Goal: Information Seeking & Learning: Check status

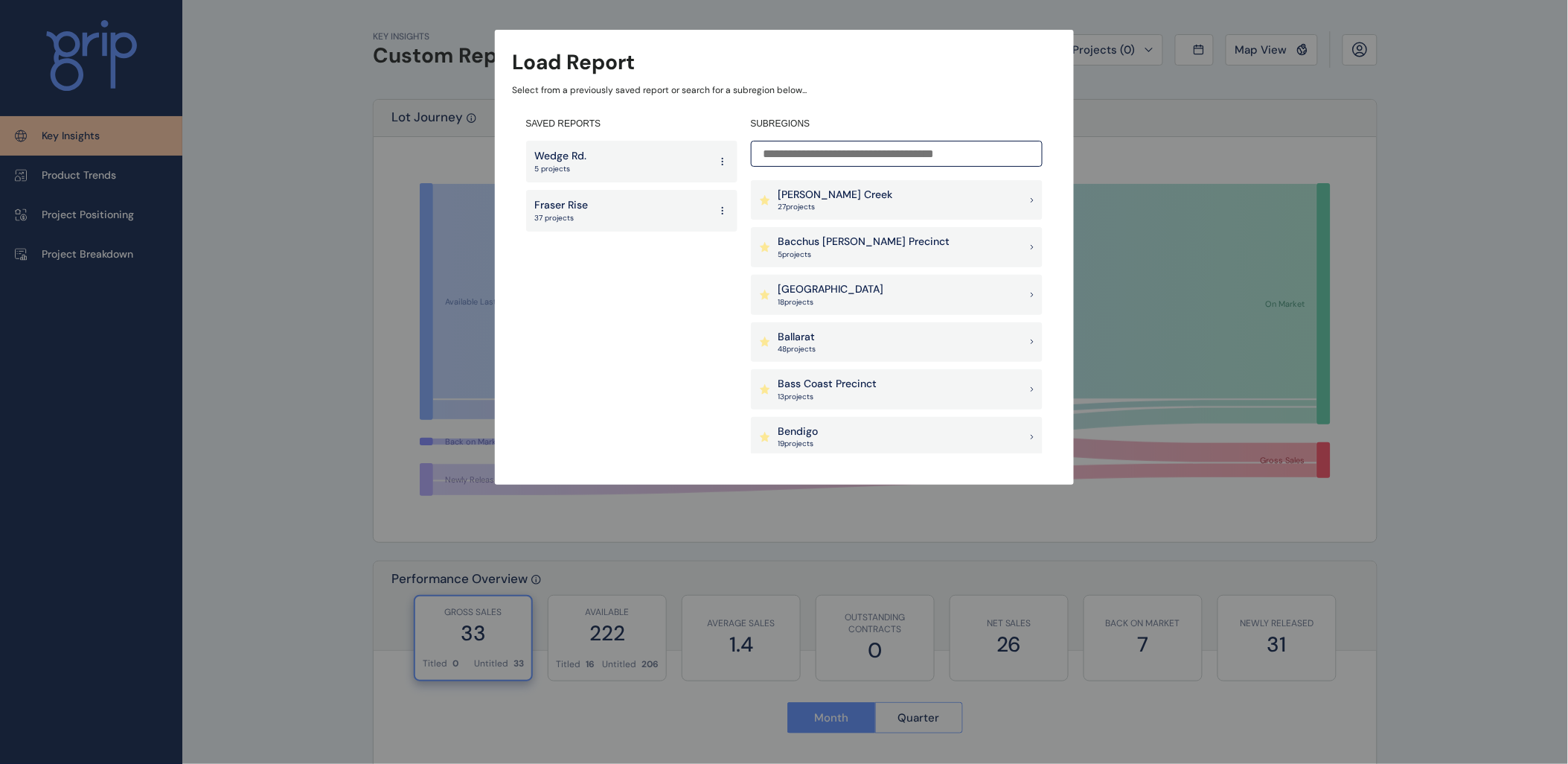
click at [822, 149] on input at bounding box center [897, 154] width 292 height 26
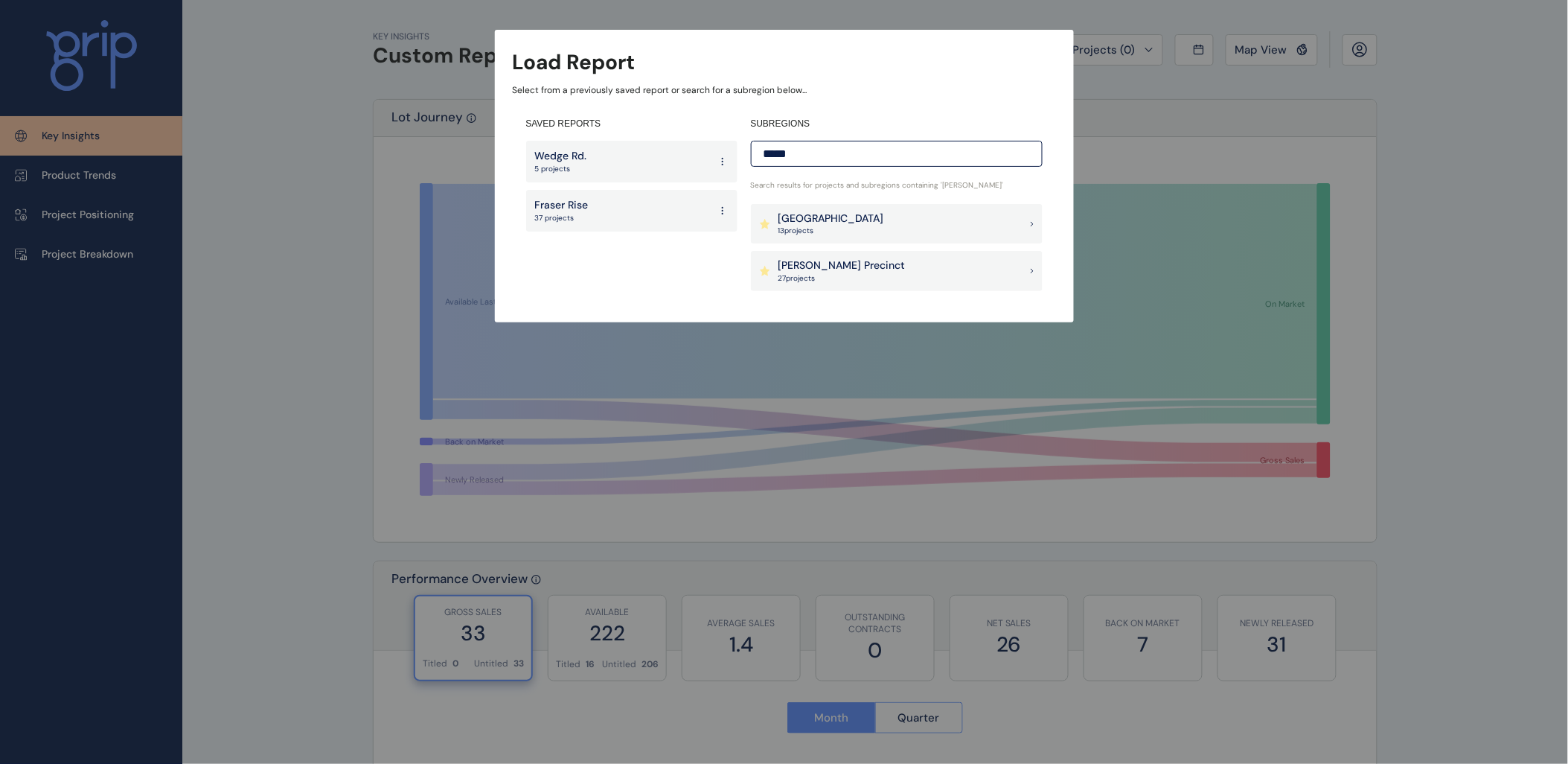
type input "*****"
click at [822, 278] on p "27 project s" at bounding box center [842, 278] width 127 height 11
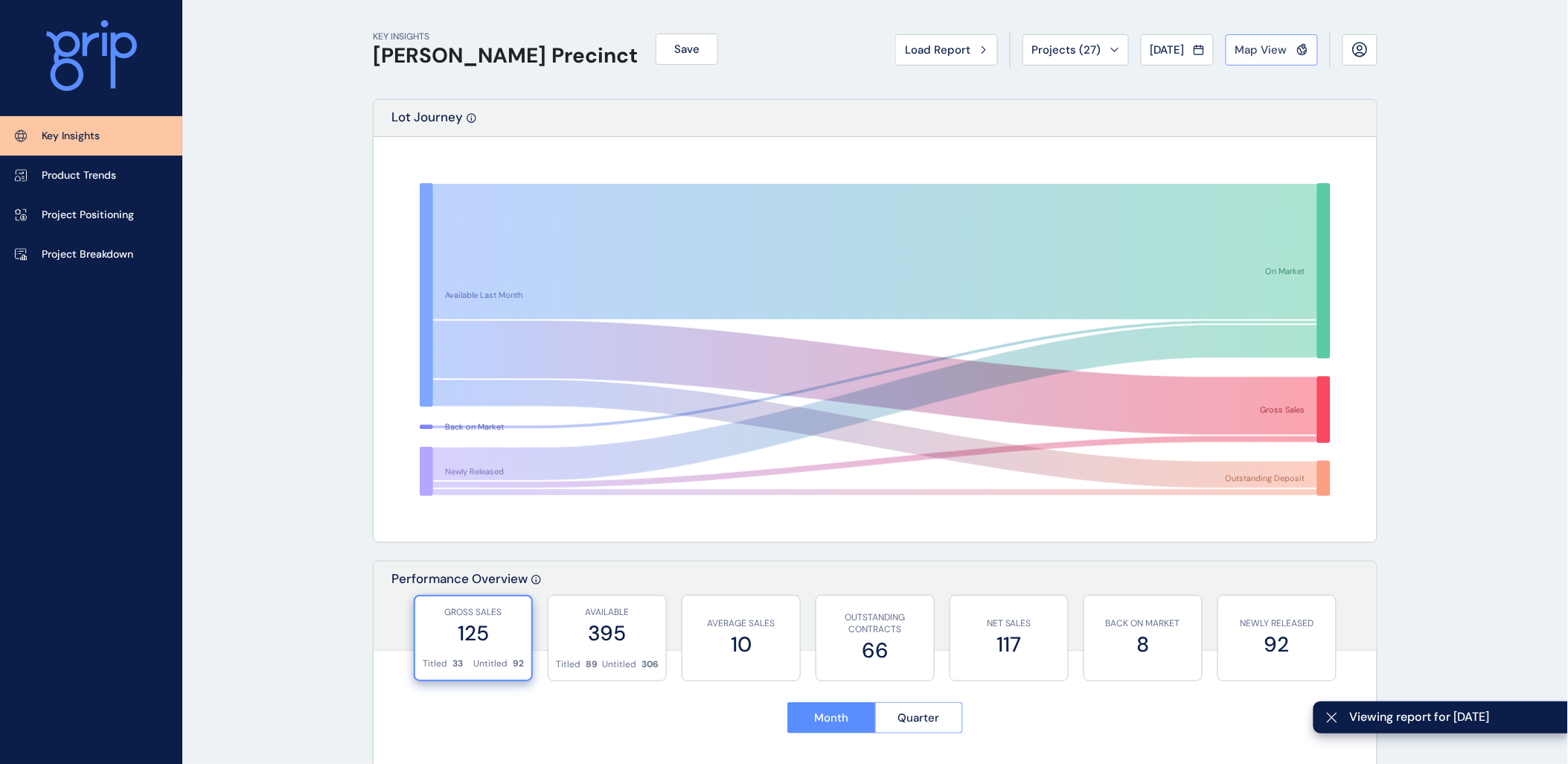
click at [1300, 50] on icon at bounding box center [1300, 51] width 4 height 6
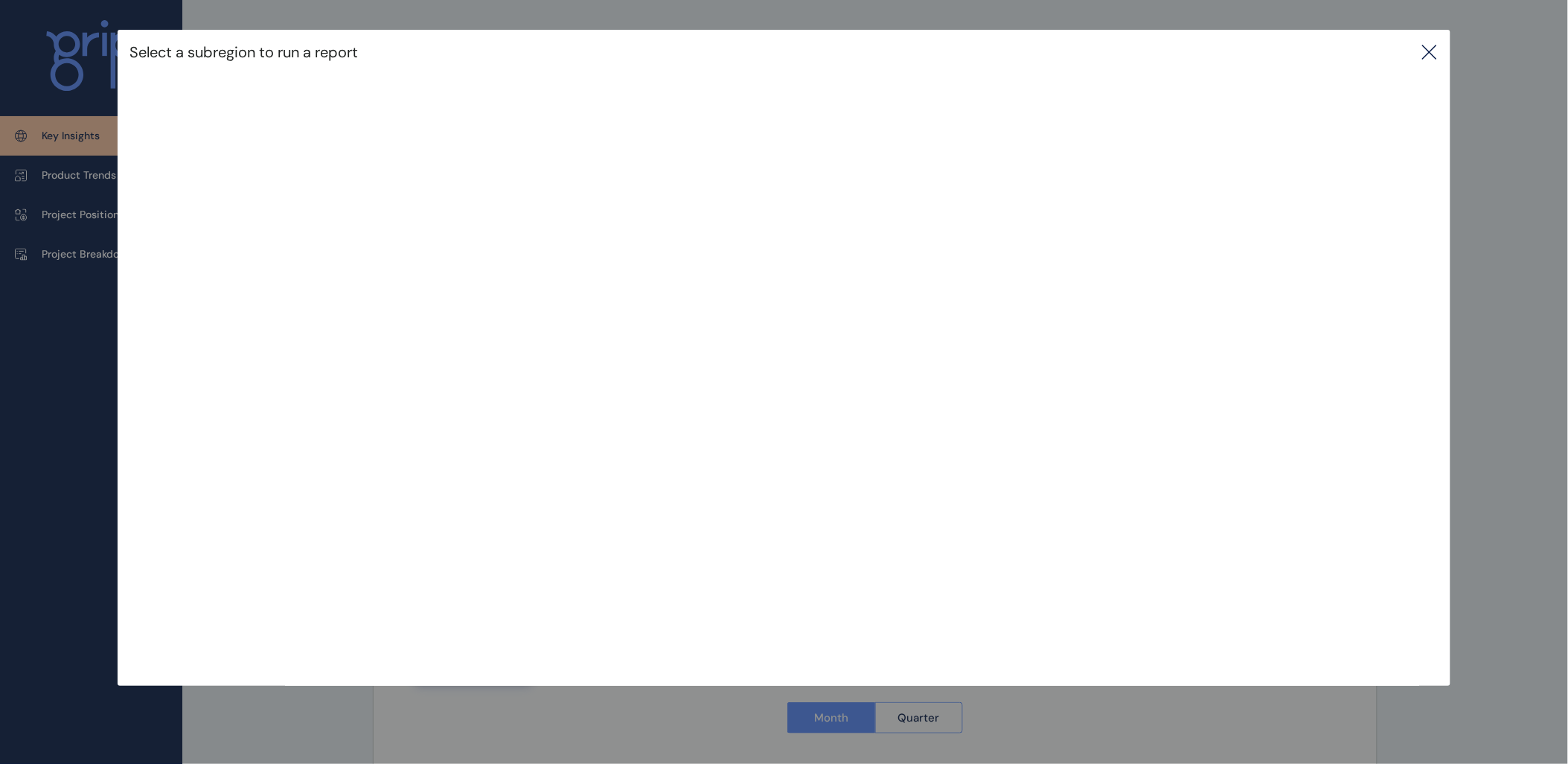
click at [1435, 53] on icon at bounding box center [1430, 51] width 18 height 18
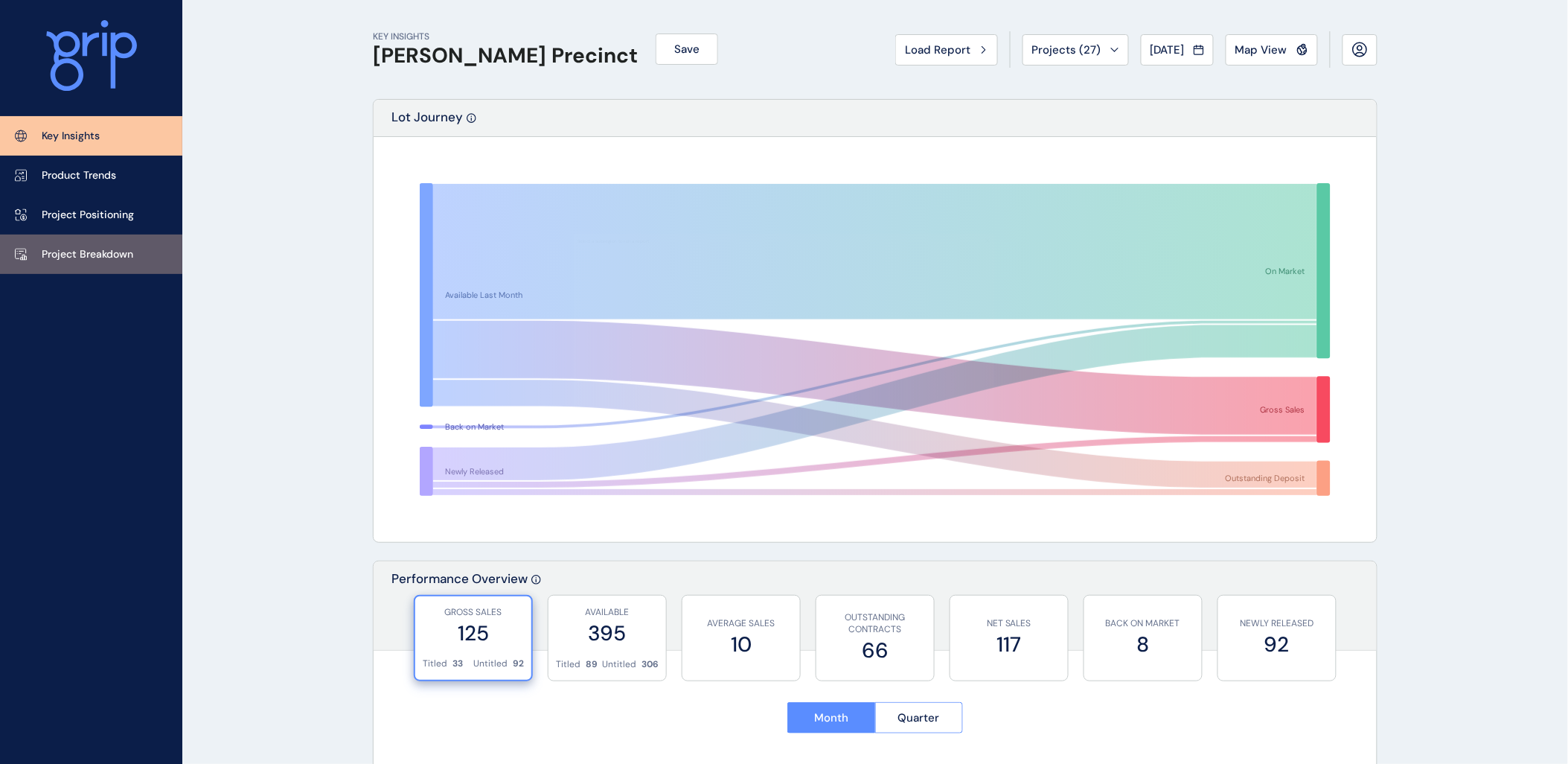
click at [130, 263] on link "Project Breakdown" at bounding box center [91, 255] width 183 height 40
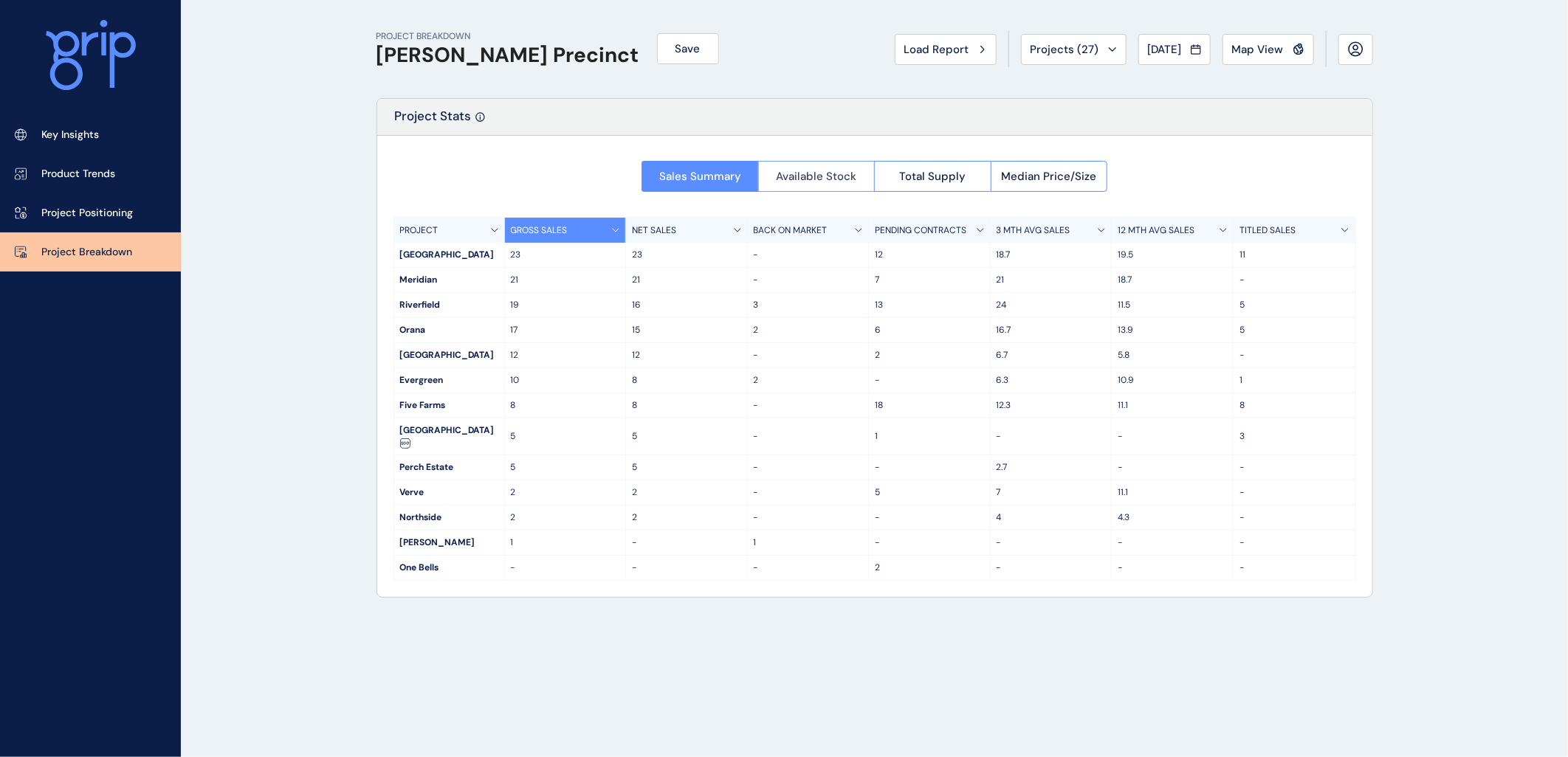
click at [842, 171] on span "Available Stock" at bounding box center [816, 176] width 80 height 14
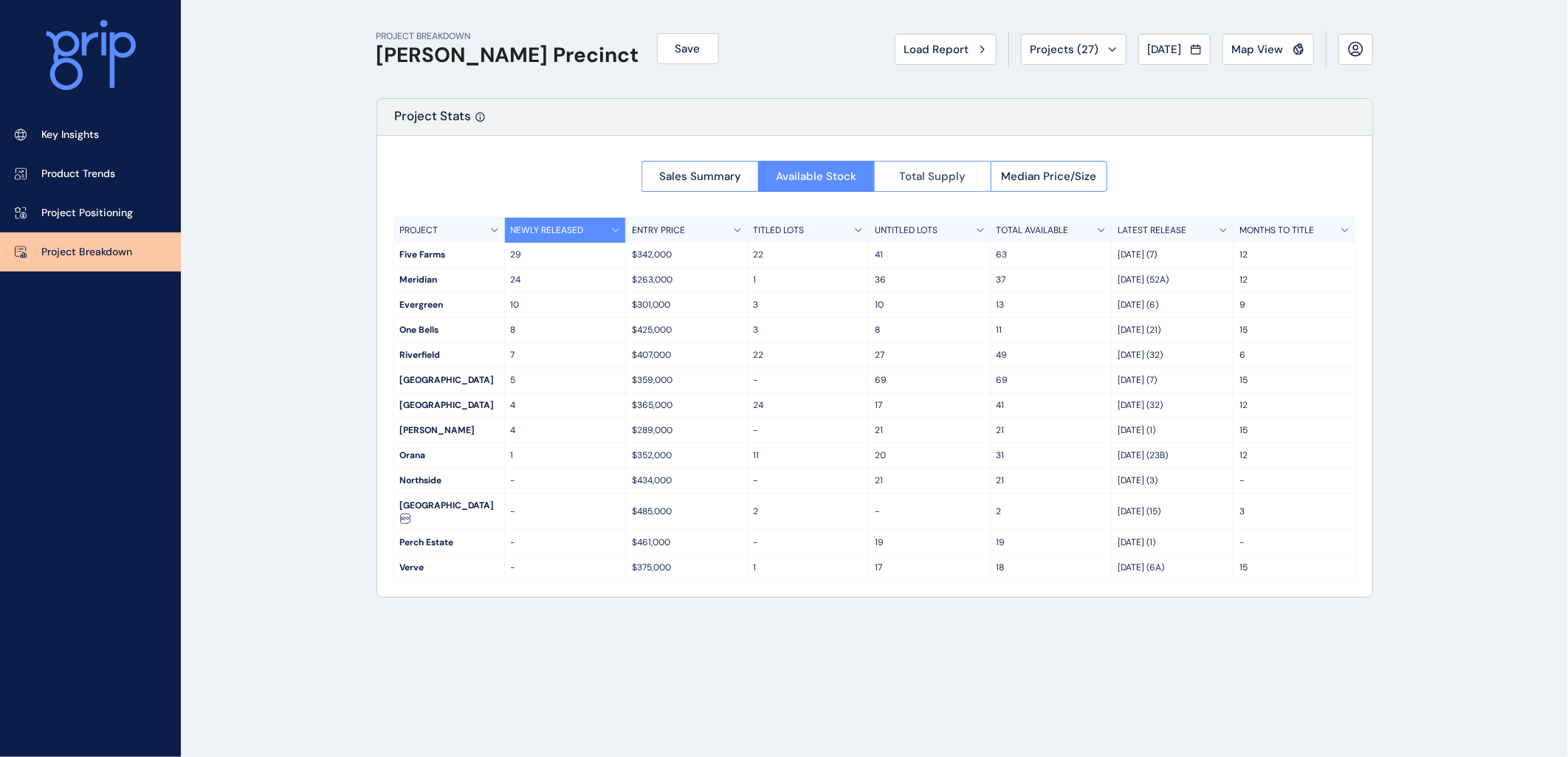
click at [928, 174] on span "Total Supply" at bounding box center [933, 176] width 67 height 14
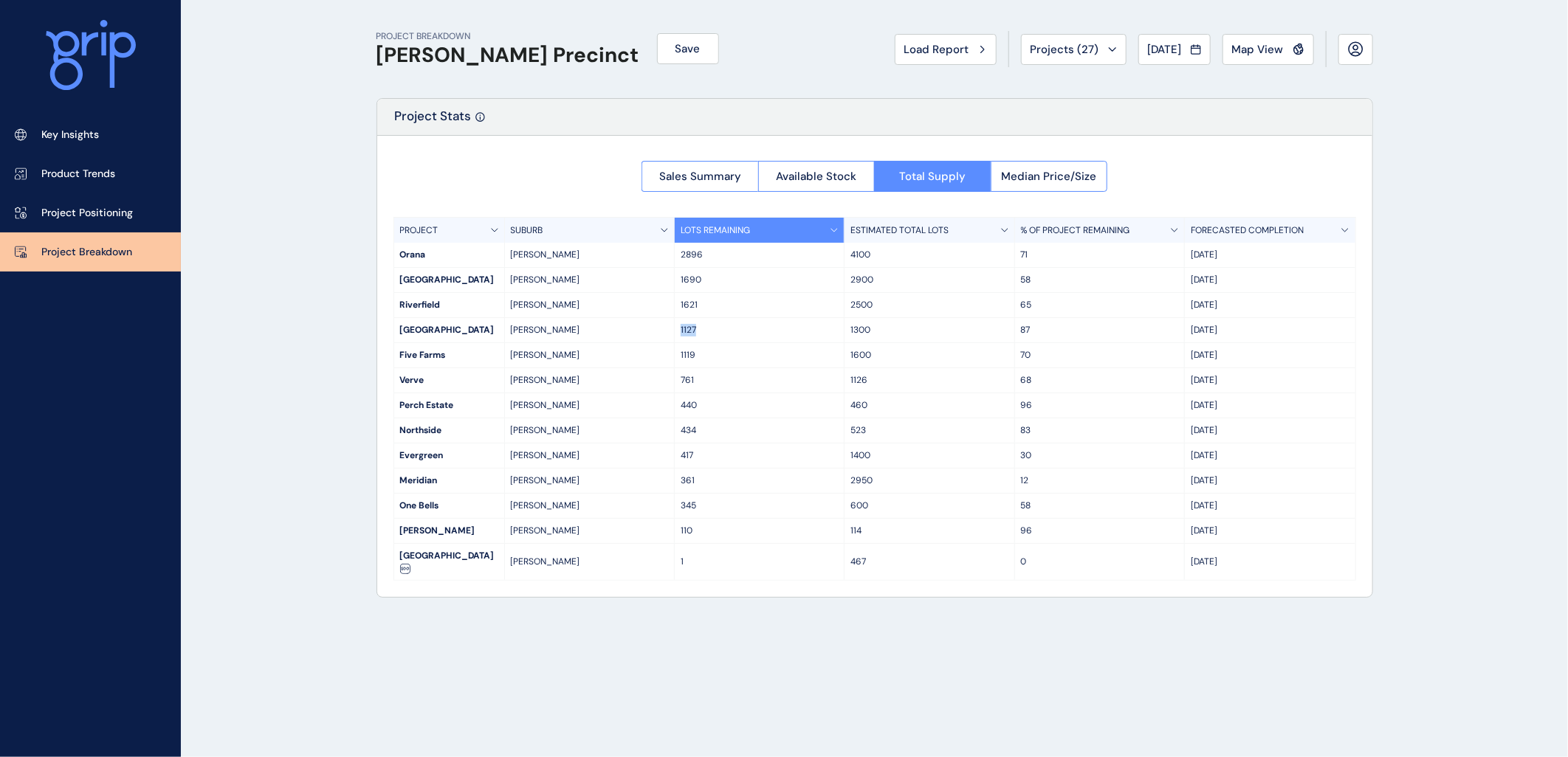
drag, startPoint x: 681, startPoint y: 329, endPoint x: 700, endPoint y: 330, distance: 19.0
click at [700, 330] on p "1127" at bounding box center [759, 330] width 157 height 13
click at [105, 218] on p "Project Positioning" at bounding box center [87, 213] width 92 height 14
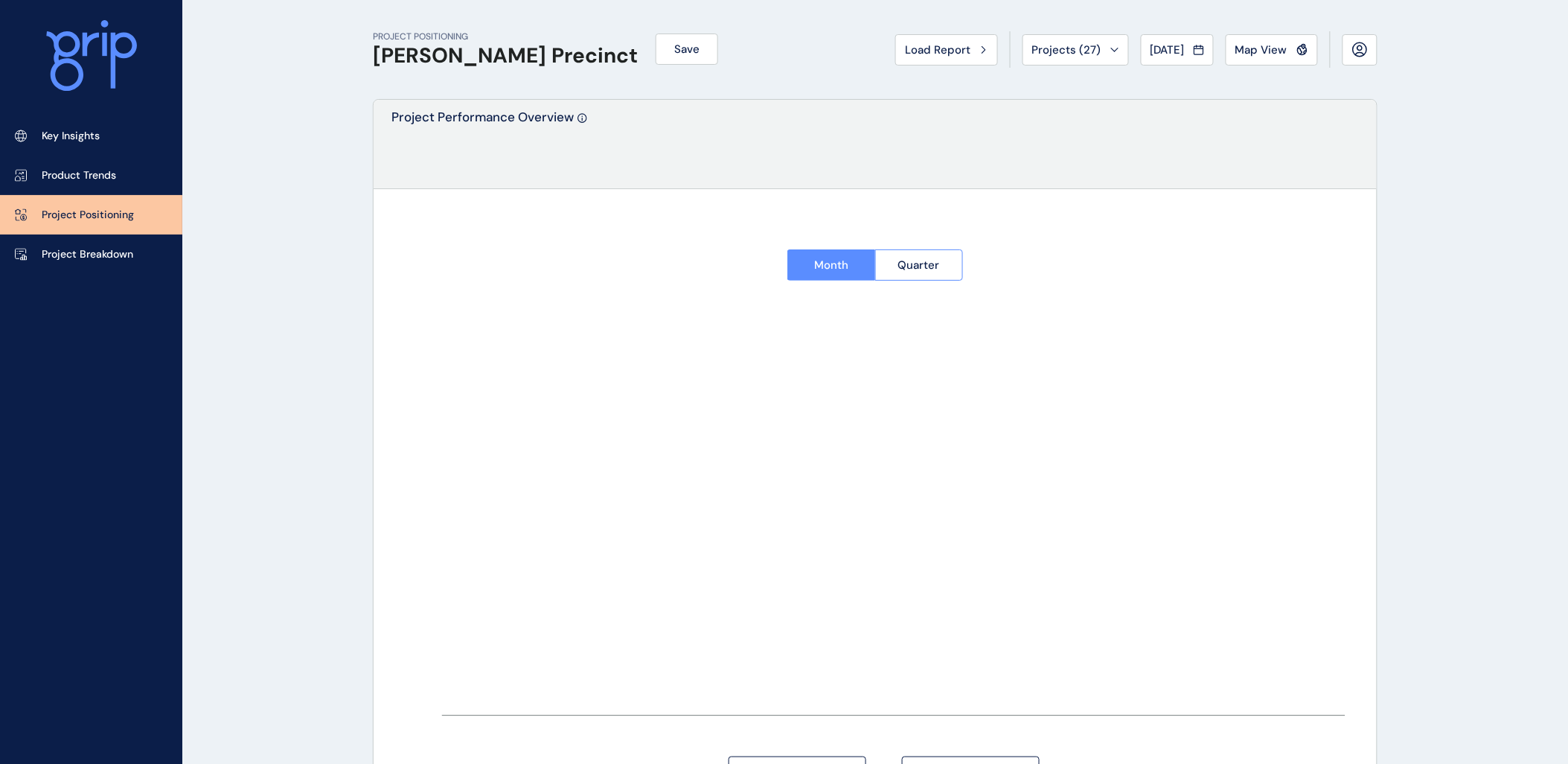
type input "**********"
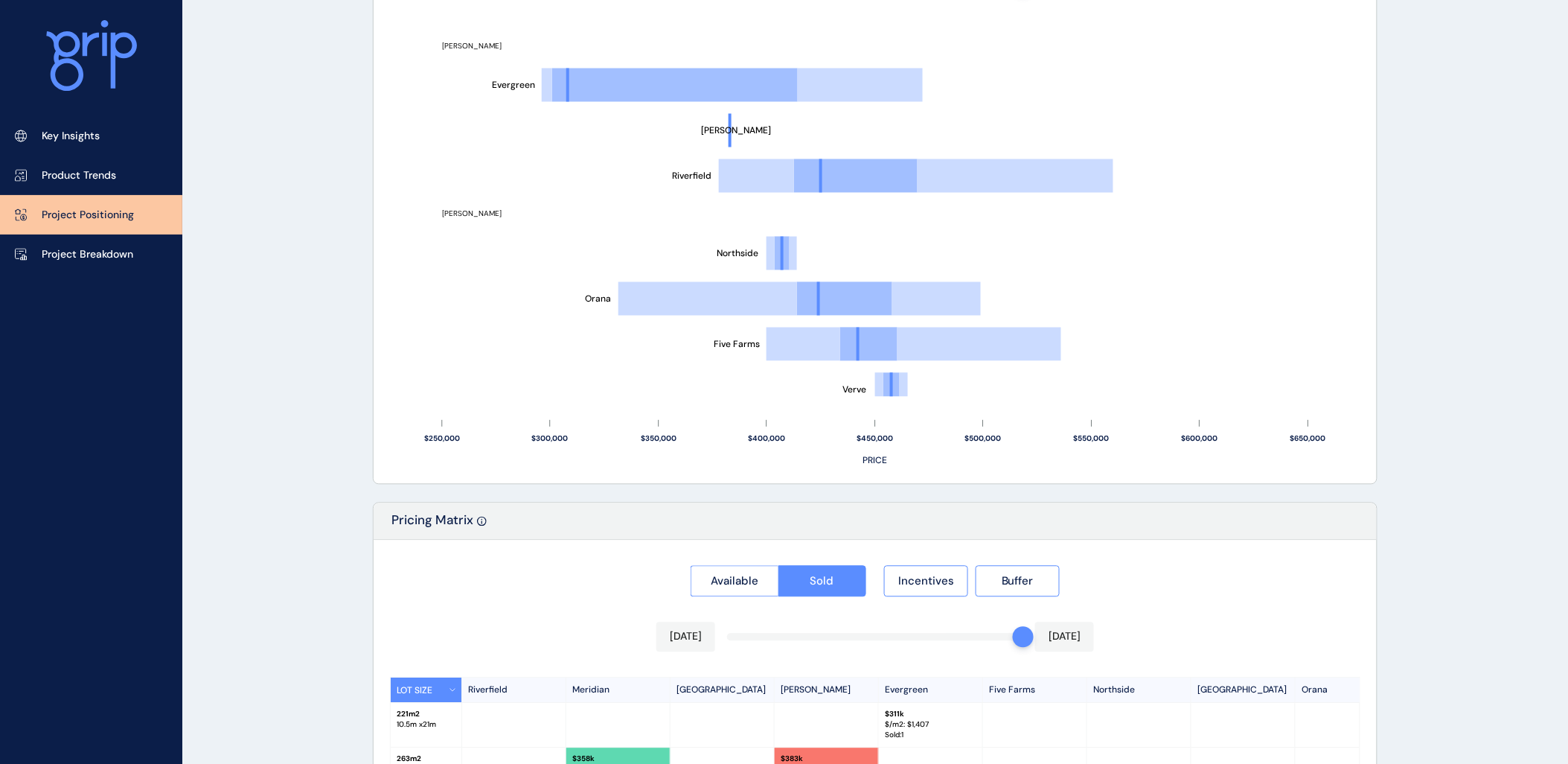
scroll to position [1297, 0]
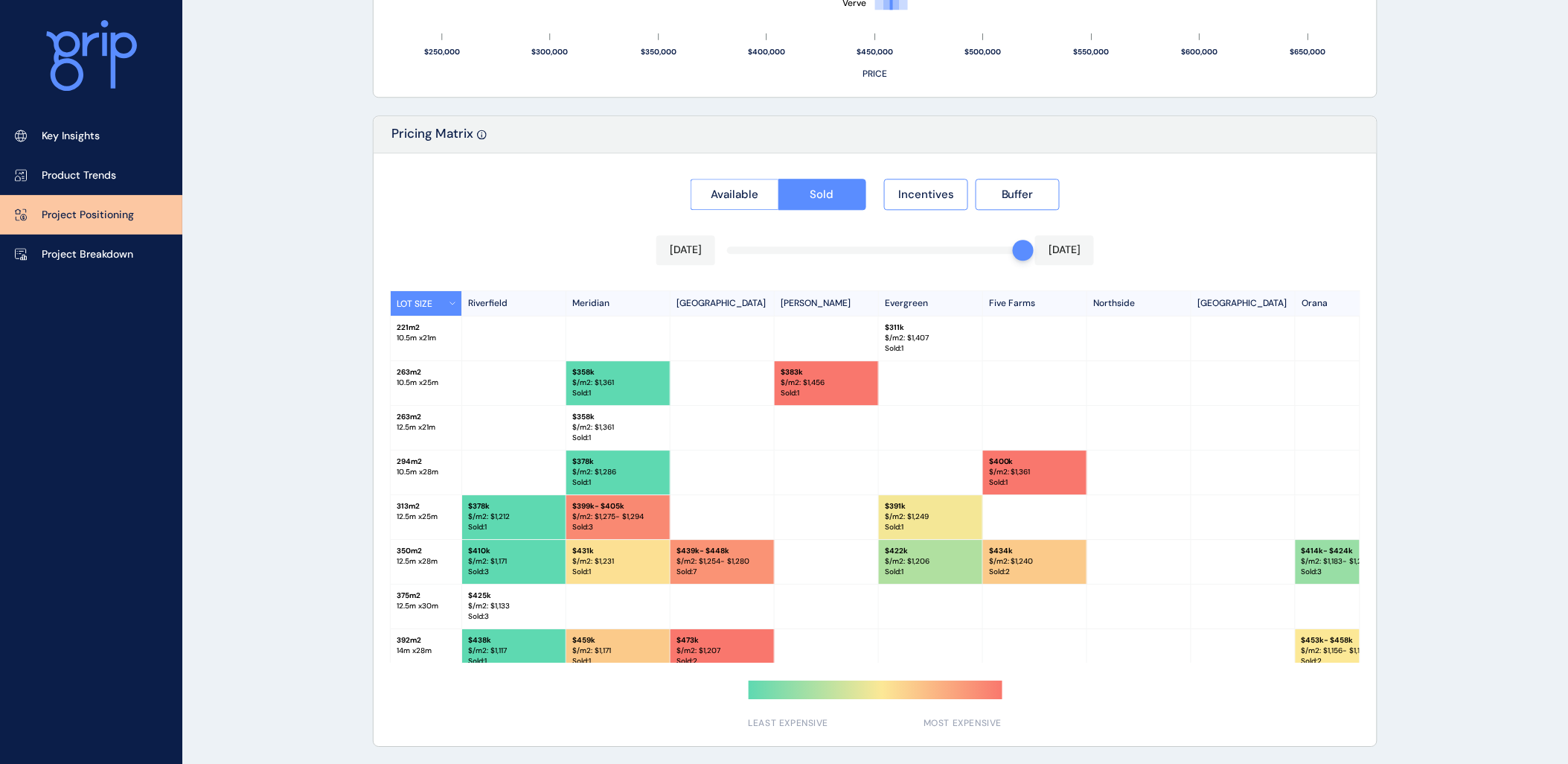
click at [943, 248] on div "Available Sold Incentives Buffer [DATE] [DATE] LOT SIZE [GEOGRAPHIC_DATA][PERSO…" at bounding box center [875, 450] width 1003 height 593
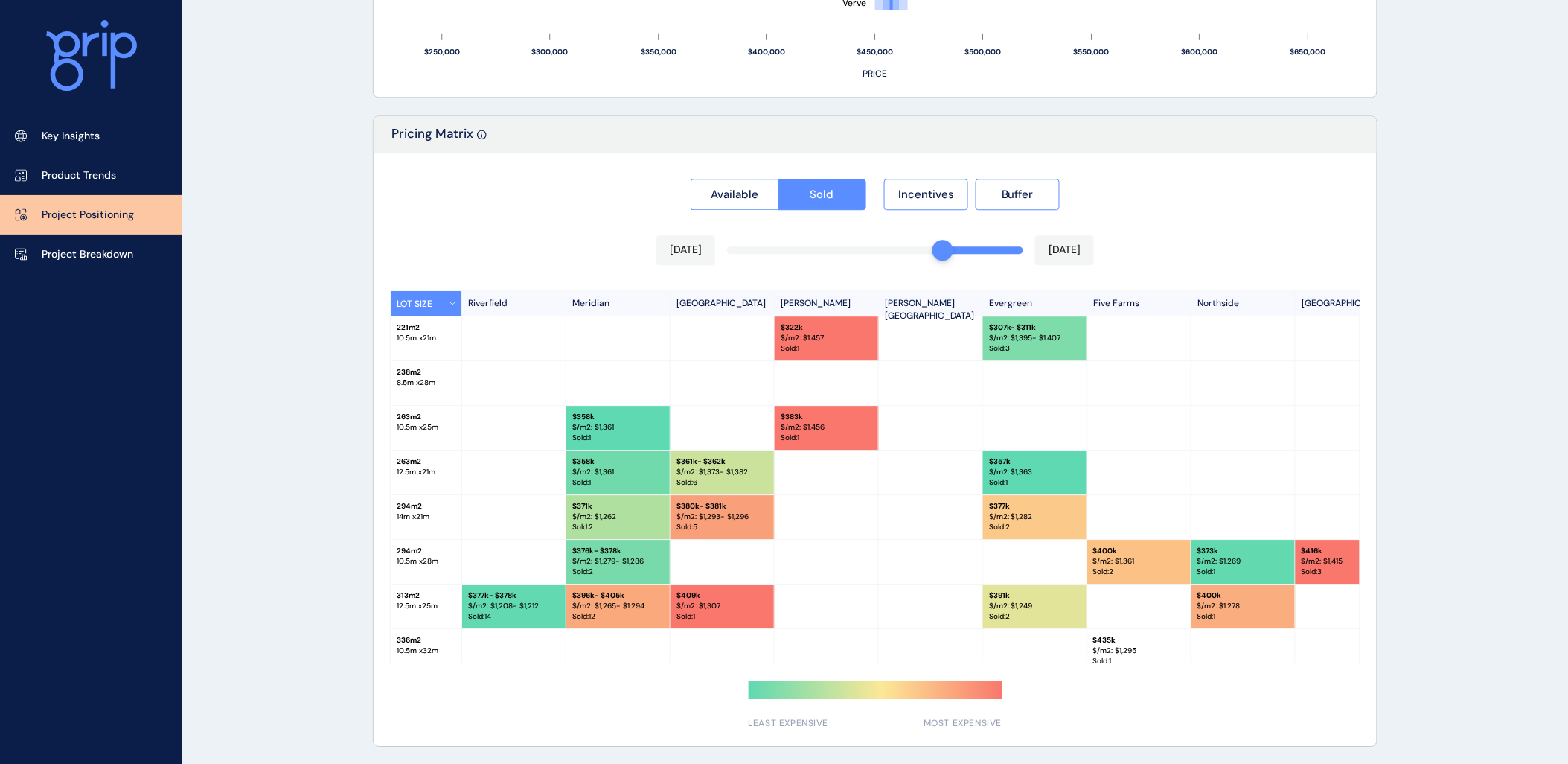
click at [918, 249] on div "Available Sold Incentives Buffer [DATE] [DATE] LOT SIZE [GEOGRAPHIC_DATA][PERSO…" at bounding box center [875, 450] width 1003 height 593
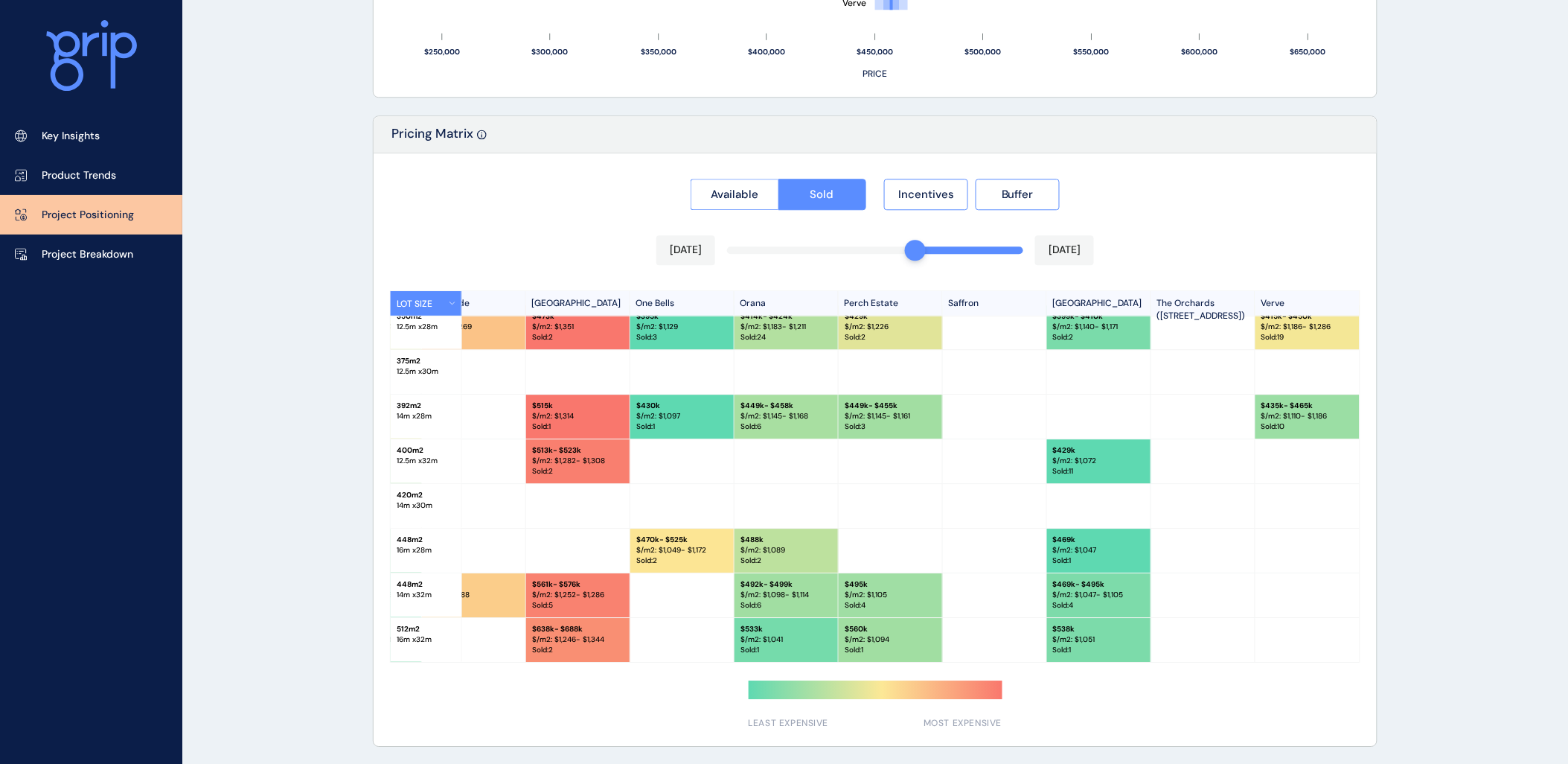
scroll to position [330, 878]
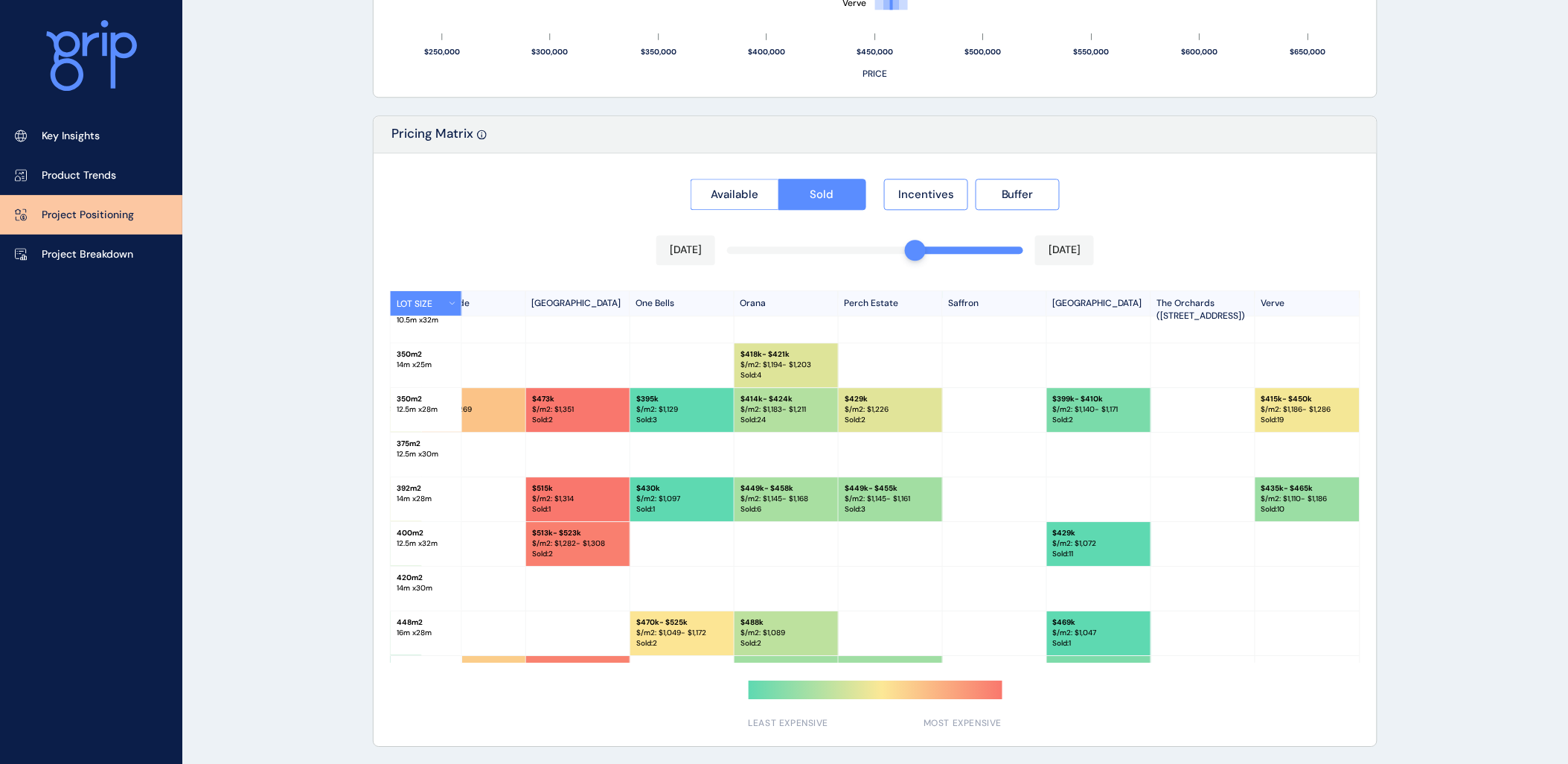
click at [893, 253] on div "Available Sold Incentives Buffer [DATE] [DATE] LOT SIZE [GEOGRAPHIC_DATA][PERSO…" at bounding box center [875, 450] width 1003 height 593
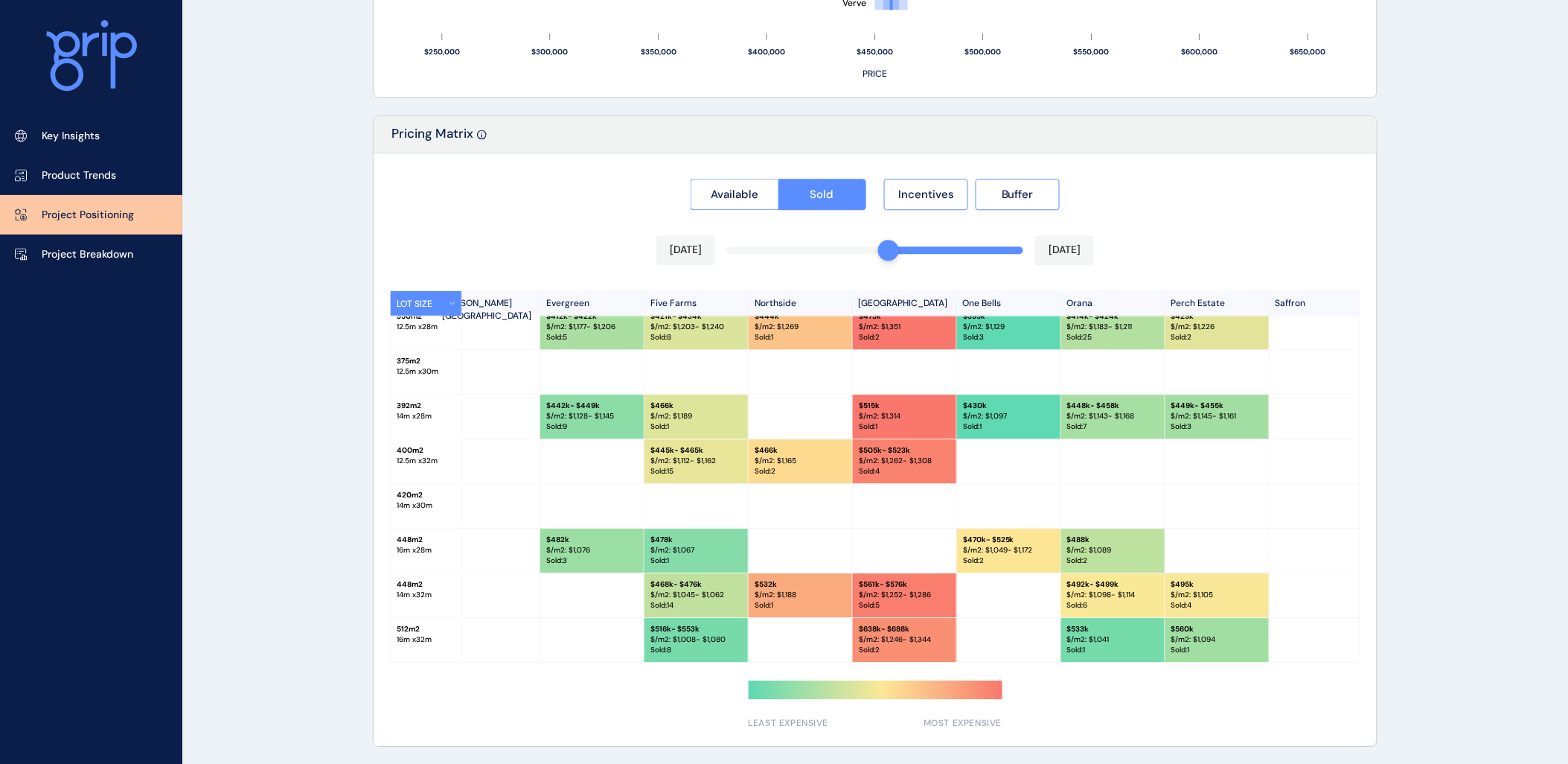
scroll to position [330, 547]
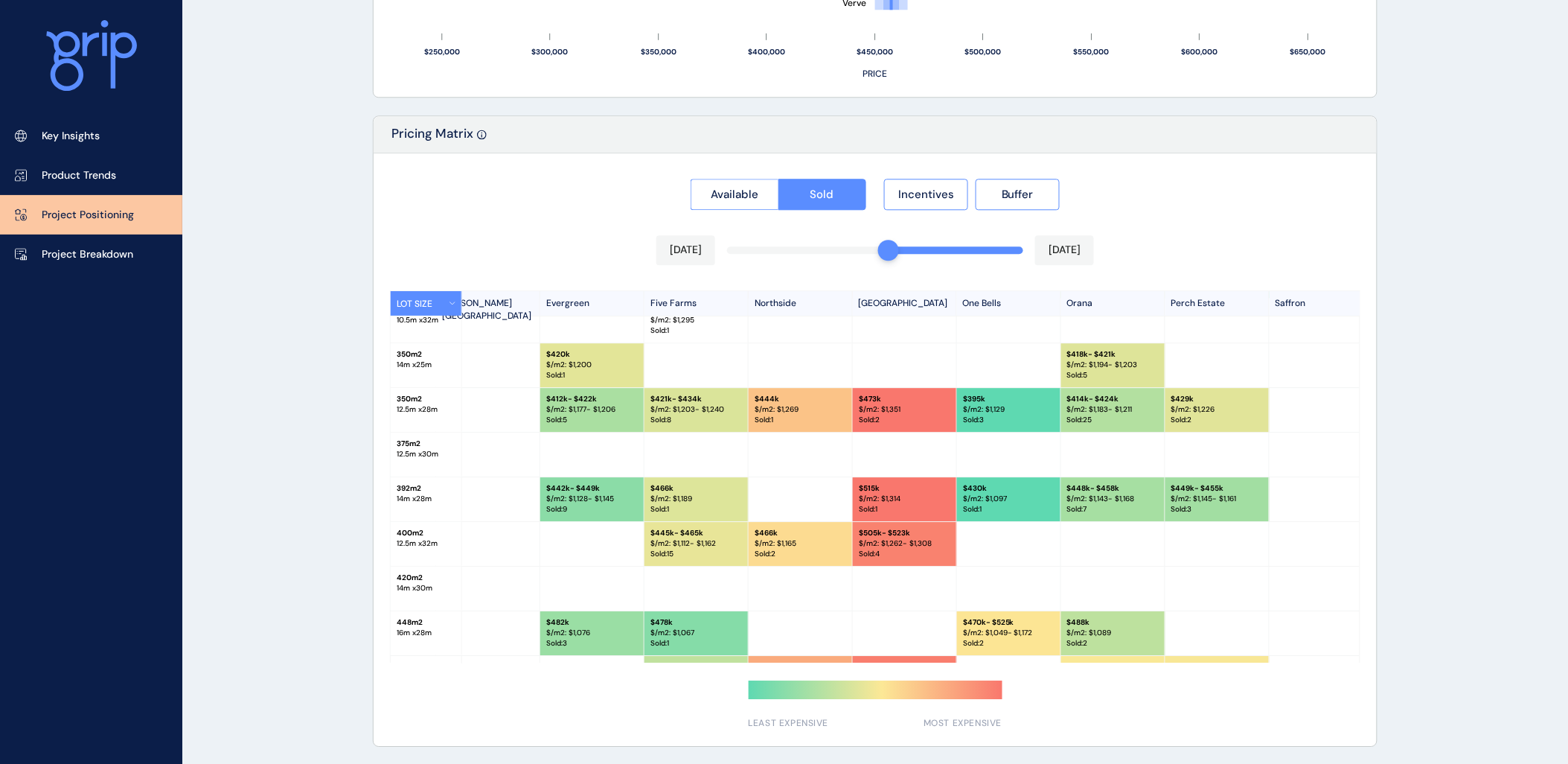
click at [79, 257] on p "Project Breakdown" at bounding box center [88, 254] width 92 height 15
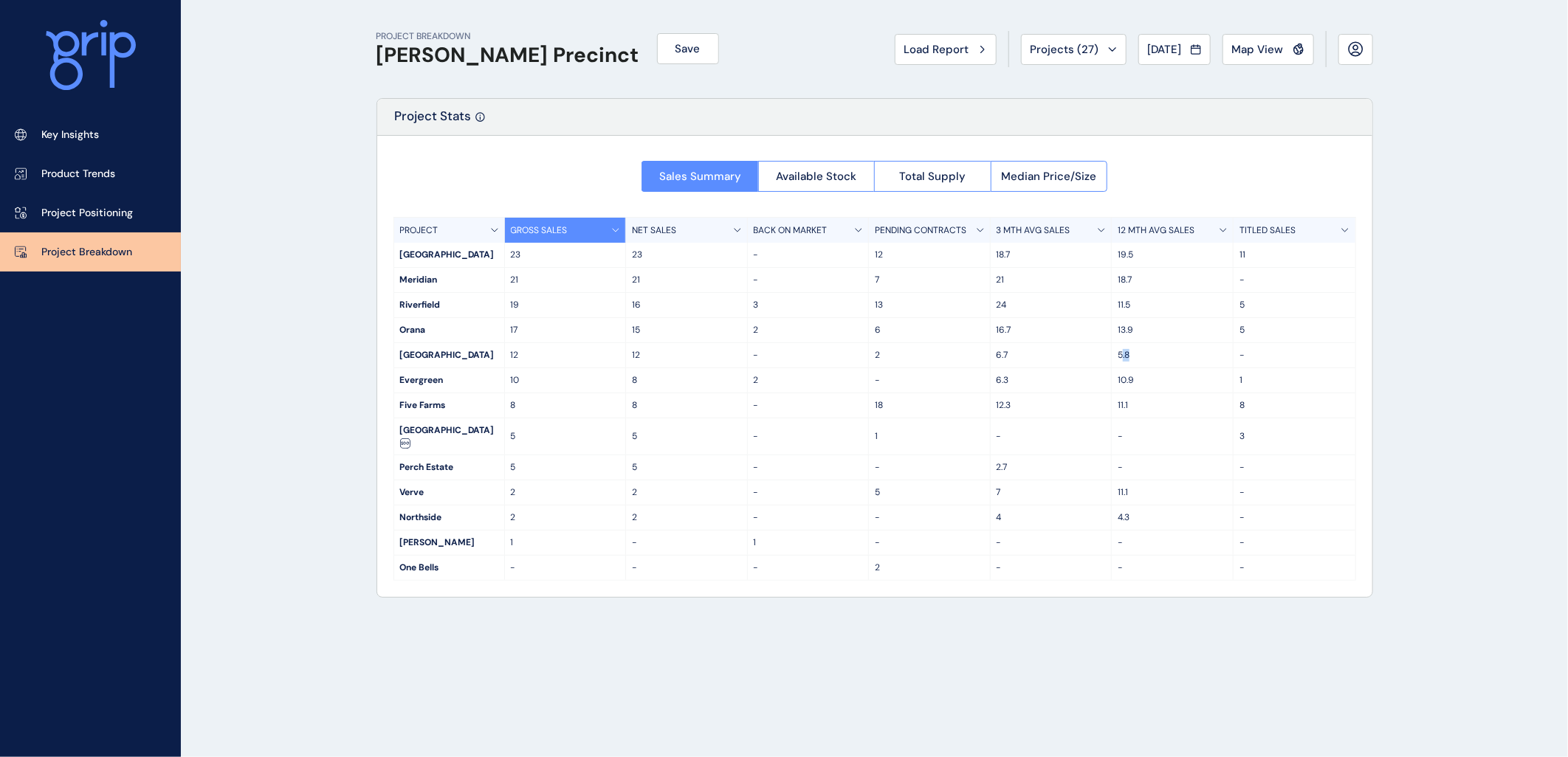
drag, startPoint x: 1134, startPoint y: 356, endPoint x: 1124, endPoint y: 356, distance: 10.0
click at [1124, 356] on p "5.8" at bounding box center [1172, 355] width 109 height 13
click at [1122, 356] on p "5.8" at bounding box center [1172, 355] width 109 height 13
click at [1043, 358] on p "6.7" at bounding box center [1051, 355] width 109 height 13
